Goal: Task Accomplishment & Management: Use online tool/utility

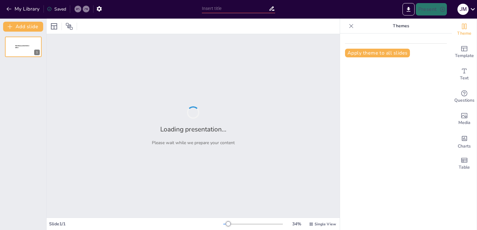
type input "LA IDENTIDAD Y LA PLURICULTURALIDAD DE LOS ESTUDIANTES EN LA UETHP [PERSON_NAME]"
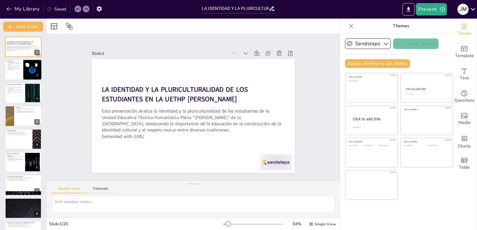
click at [20, 75] on div at bounding box center [23, 70] width 37 height 21
type textarea "Este punto destaca la relación entre la educación y la identidad cultural, subr…"
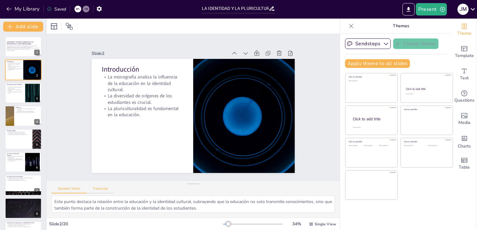
click at [107, 191] on button "Transcript" at bounding box center [101, 190] width 28 height 7
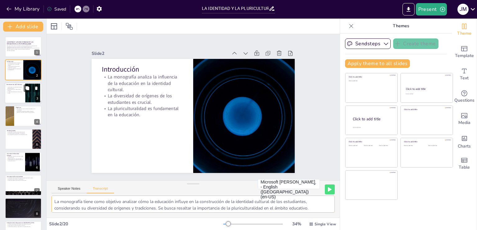
click at [32, 99] on div at bounding box center [33, 93] width 34 height 19
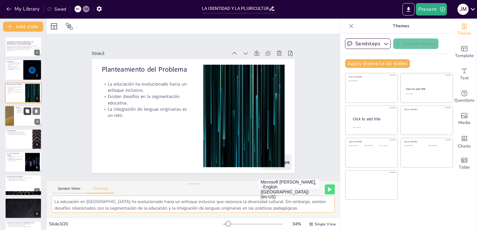
click at [26, 110] on icon at bounding box center [27, 111] width 4 height 4
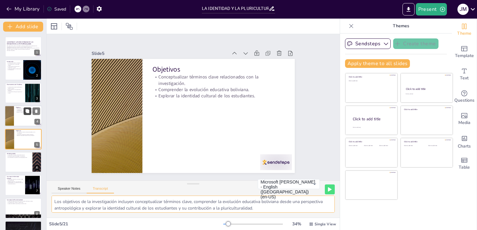
scroll to position [8, 0]
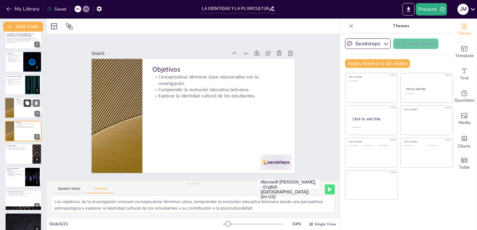
click at [24, 105] on button at bounding box center [27, 103] width 7 height 7
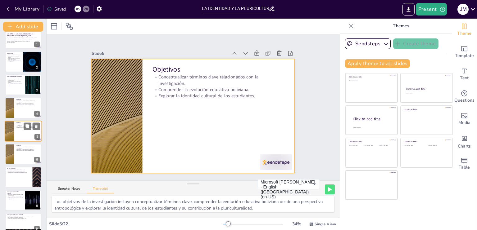
click at [21, 130] on div at bounding box center [23, 131] width 37 height 21
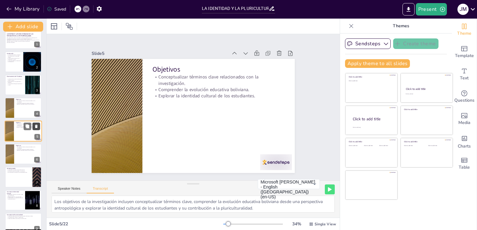
click at [37, 123] on button at bounding box center [36, 126] width 7 height 7
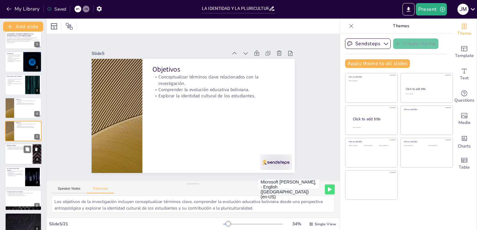
click at [16, 162] on div at bounding box center [23, 154] width 37 height 21
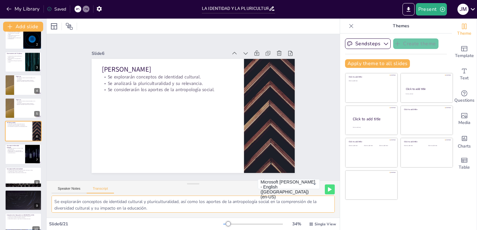
scroll to position [0, 0]
click at [10, 156] on div at bounding box center [23, 154] width 37 height 21
type textarea "La identidad cultural se define como el conjunto de rasgos que diferencian a un…"
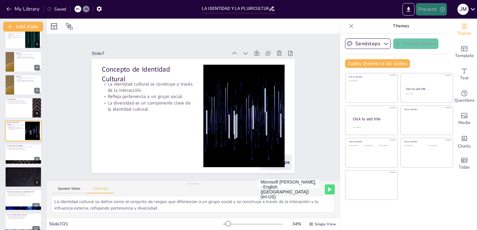
click at [431, 7] on button "Present" at bounding box center [431, 9] width 31 height 12
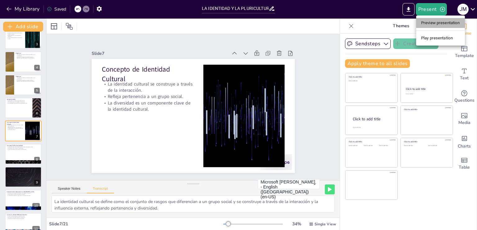
click at [432, 23] on li "Preview presentation" at bounding box center [440, 23] width 49 height 10
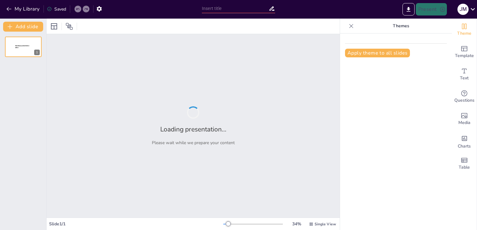
type input "LA IDENTIDAD Y LA PLURICULTURALIDAD DE LOS ESTUDIANTES EN LA UETHP [PERSON_NAME]"
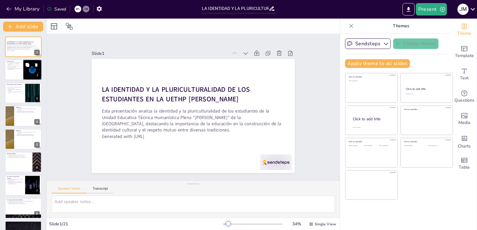
click at [10, 76] on div at bounding box center [23, 70] width 37 height 21
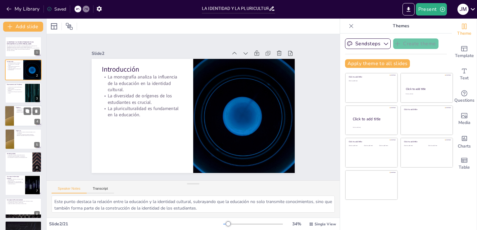
click at [24, 117] on div at bounding box center [23, 116] width 37 height 21
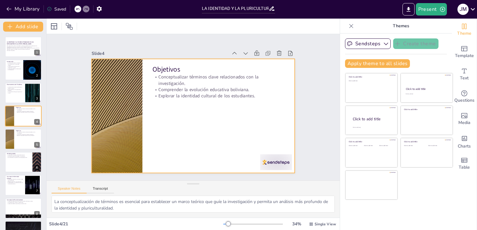
drag, startPoint x: 161, startPoint y: 161, endPoint x: 108, endPoint y: 176, distance: 55.3
click at [108, 176] on div "Slide 1 LA IDENTIDAD Y LA PLURICULTURALIDAD DE LOS ESTUDIANTES EN LA UETHP [PER…" at bounding box center [192, 107] width 327 height 253
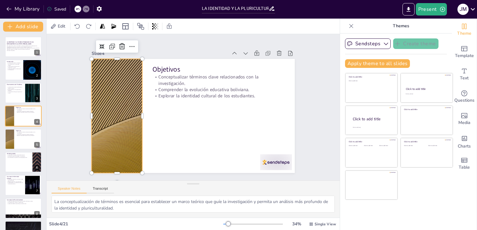
click at [120, 173] on div "Slide 1 LA IDENTIDAD Y LA PLURICULTURALIDAD DE LOS ESTUDIANTES EN LA UETHP [PER…" at bounding box center [193, 107] width 147 height 293
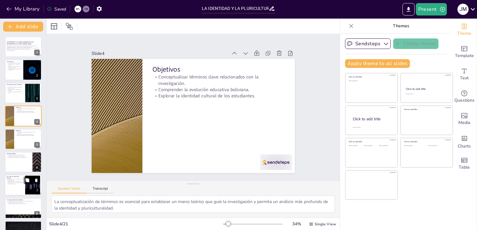
click at [20, 182] on p "Refleja pertenencia a un grupo social." at bounding box center [15, 181] width 17 height 1
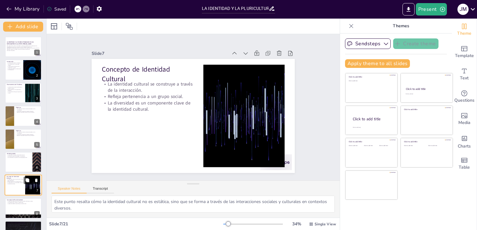
scroll to position [54, 0]
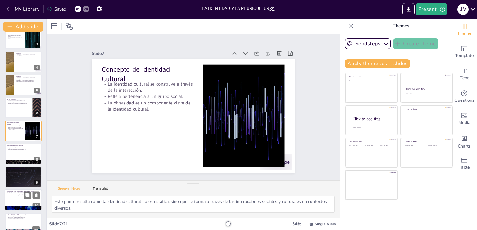
click at [19, 197] on div at bounding box center [23, 200] width 37 height 21
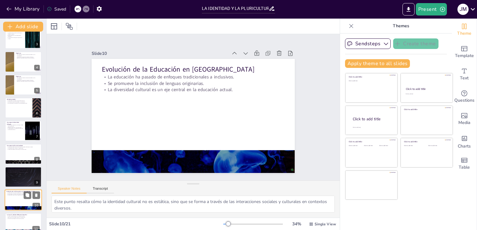
type textarea "Este punto destaca cómo la educación en [GEOGRAPHIC_DATA] ha cambiado para ser …"
